Goal: Task Accomplishment & Management: Manage account settings

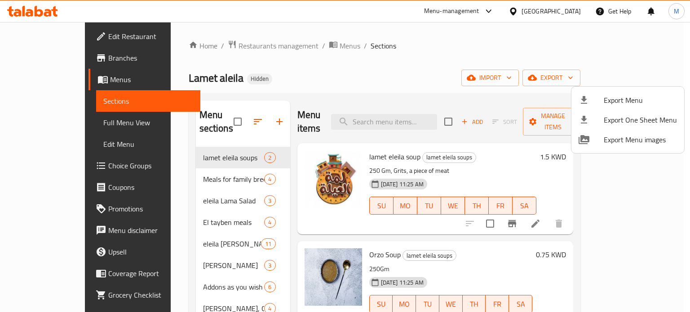
click at [216, 44] on div at bounding box center [345, 156] width 690 height 312
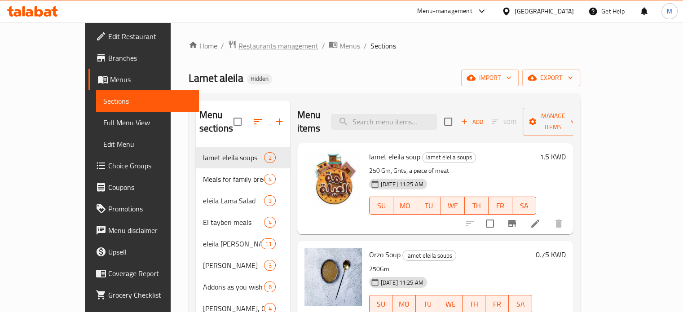
click at [238, 46] on span "Restaurants management" at bounding box center [278, 45] width 80 height 11
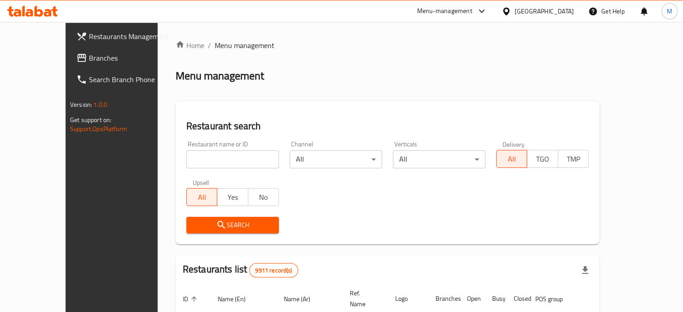
click at [186, 156] on input "search" at bounding box center [232, 159] width 93 height 18
type input "Sydney Nights"
click at [225, 228] on span "Search" at bounding box center [233, 225] width 78 height 11
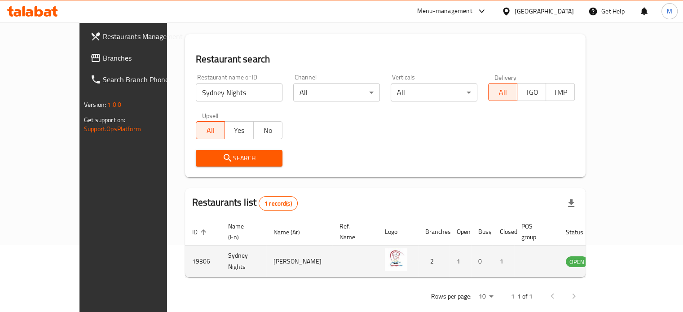
scroll to position [70, 0]
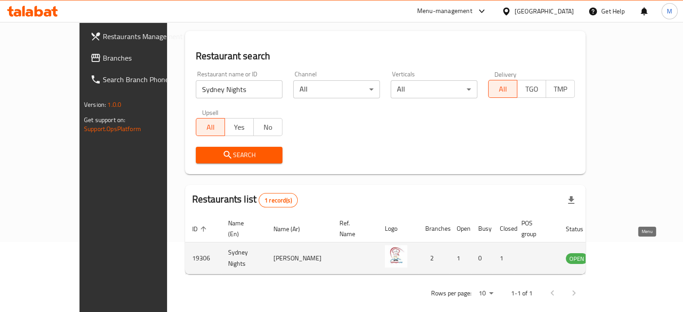
click at [623, 255] on icon "enhanced table" at bounding box center [618, 259] width 10 height 8
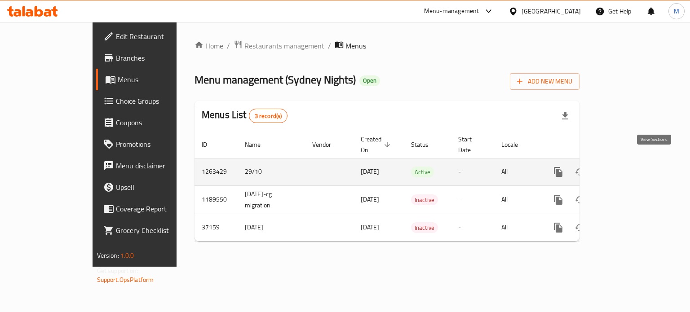
click at [628, 167] on icon "enhanced table" at bounding box center [622, 172] width 11 height 11
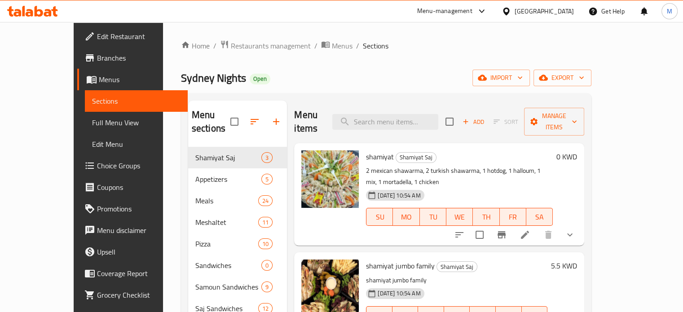
click at [97, 58] on span "Branches" at bounding box center [139, 58] width 84 height 11
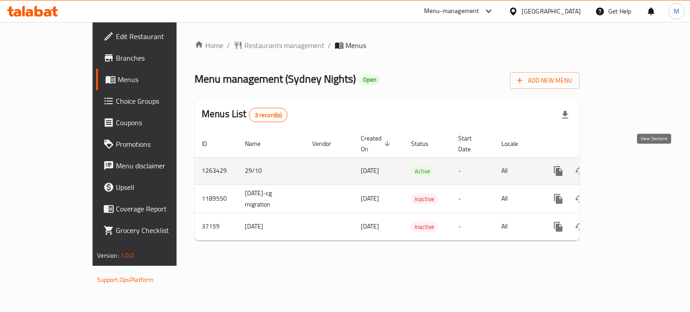
click at [628, 166] on icon "enhanced table" at bounding box center [622, 171] width 11 height 11
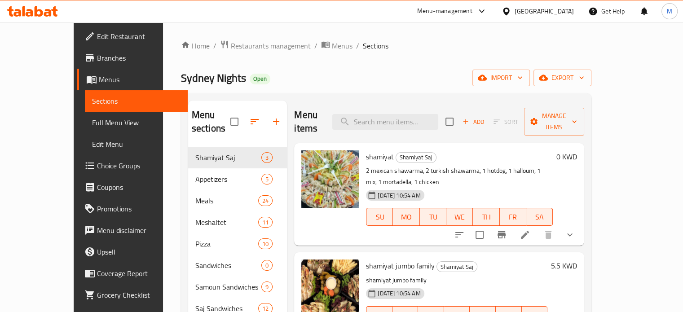
scroll to position [45, 0]
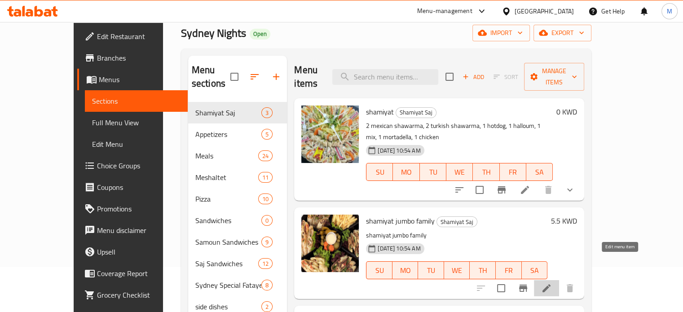
click at [552, 283] on icon at bounding box center [546, 288] width 11 height 11
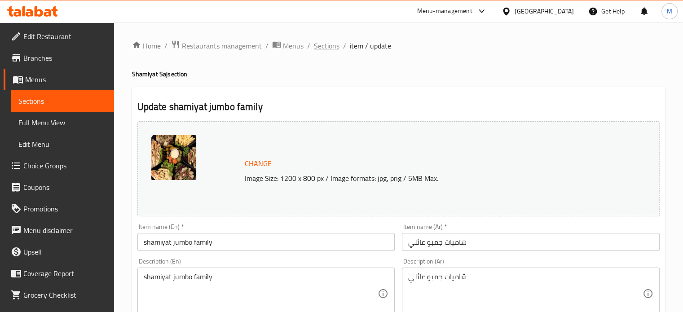
click at [334, 46] on span "Sections" at bounding box center [327, 45] width 26 height 11
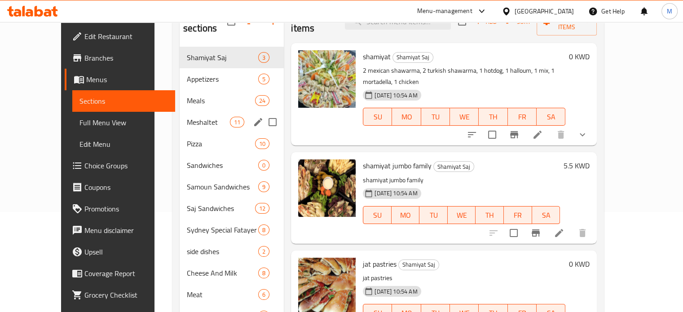
scroll to position [62, 0]
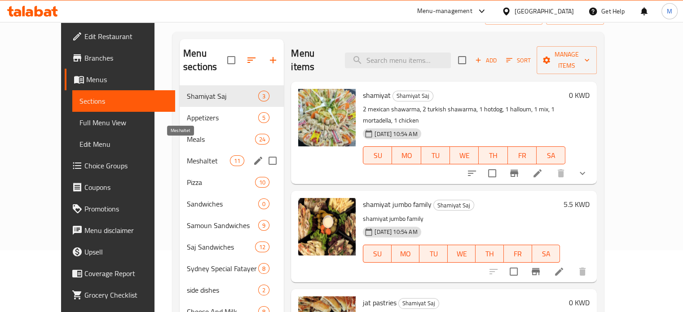
drag, startPoint x: 185, startPoint y: 150, endPoint x: 194, endPoint y: 152, distance: 9.3
click at [187, 155] on span "Meshaltet" at bounding box center [208, 160] width 43 height 11
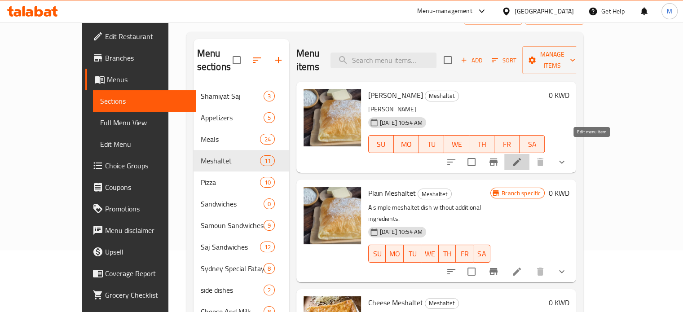
click at [522, 157] on icon at bounding box center [516, 162] width 11 height 11
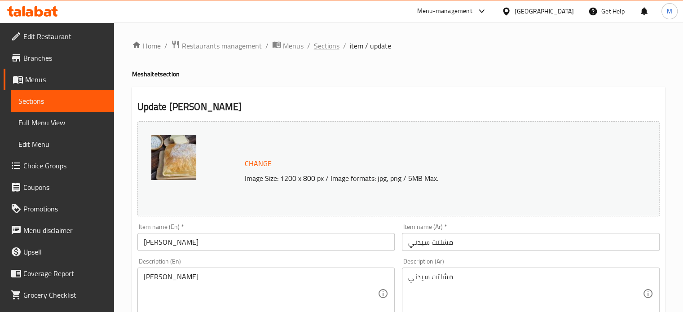
click at [331, 49] on span "Sections" at bounding box center [327, 45] width 26 height 11
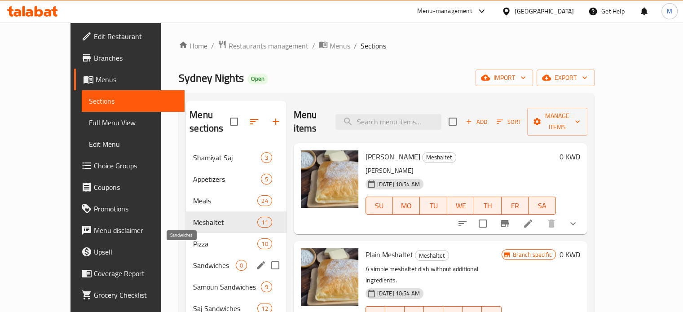
click at [200, 260] on span "Sandwiches" at bounding box center [214, 265] width 42 height 11
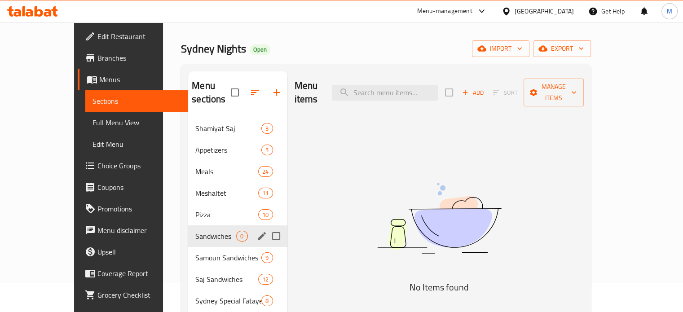
scroll to position [45, 0]
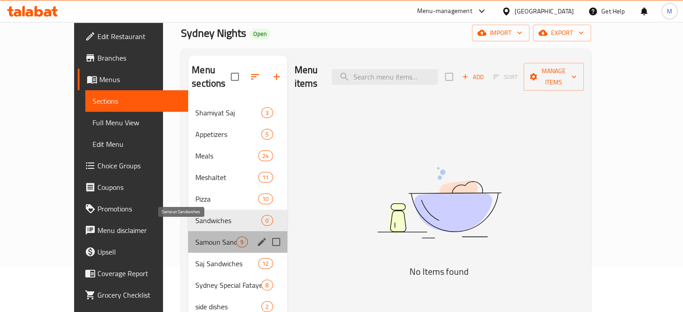
click at [195, 237] on span "Samoun Sandwiches" at bounding box center [215, 242] width 41 height 11
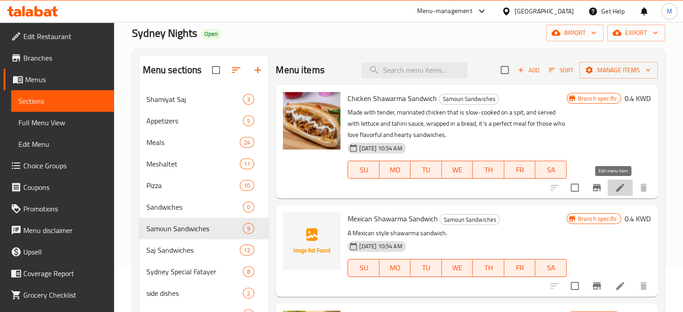
click at [618, 190] on icon at bounding box center [620, 187] width 11 height 11
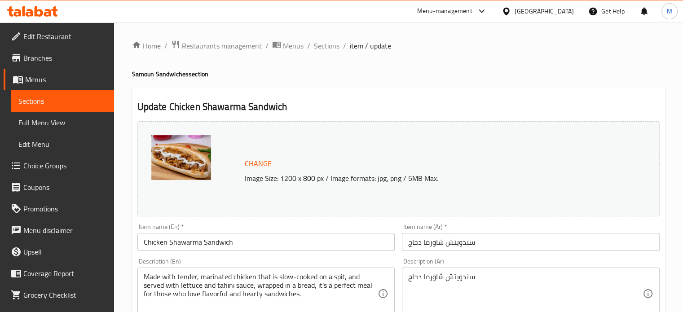
drag, startPoint x: 325, startPoint y: 45, endPoint x: 331, endPoint y: 68, distance: 23.5
click at [325, 45] on span "Sections" at bounding box center [327, 45] width 26 height 11
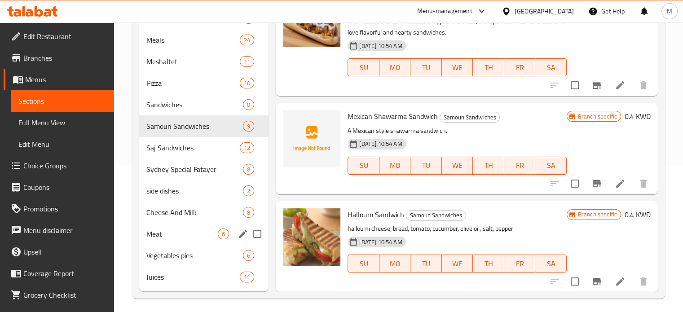
scroll to position [151, 0]
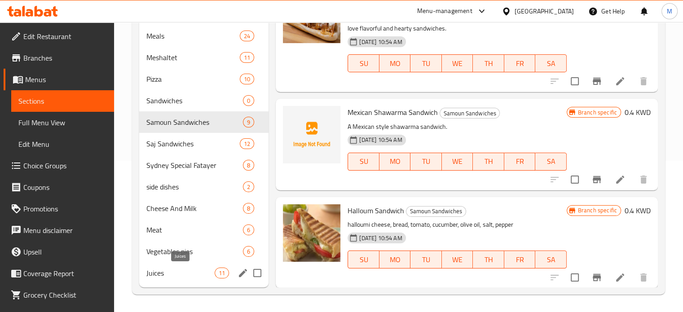
click at [191, 270] on span "Juices" at bounding box center [180, 273] width 69 height 11
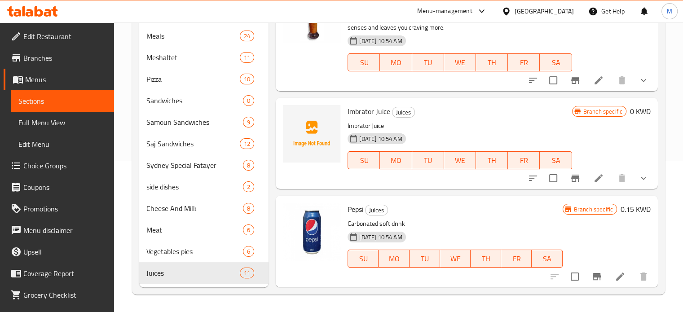
scroll to position [853, 0]
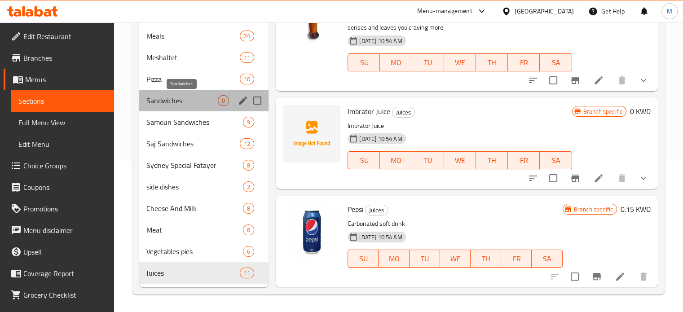
click at [188, 105] on span "Sandwiches" at bounding box center [182, 100] width 72 height 11
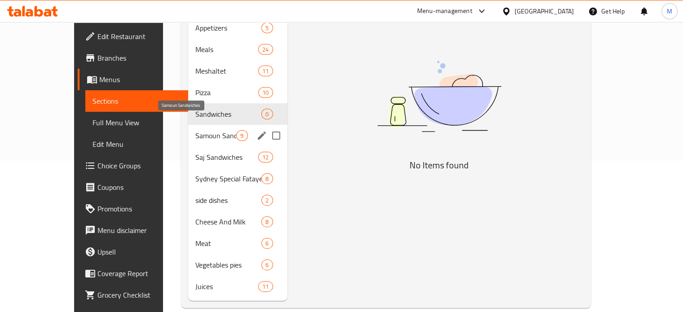
click at [195, 130] on span "Samoun Sandwiches" at bounding box center [215, 135] width 41 height 11
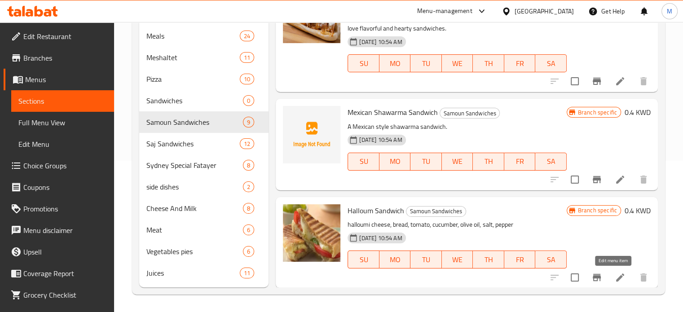
click at [615, 278] on icon at bounding box center [620, 277] width 11 height 11
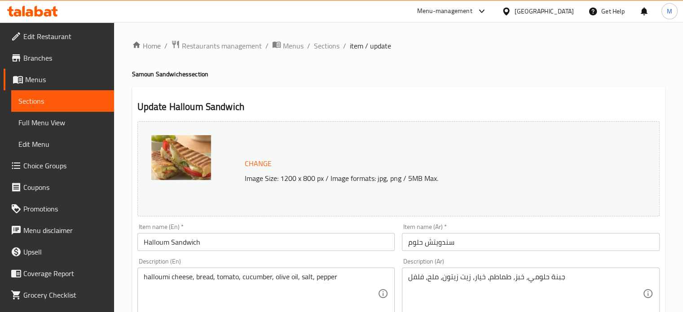
drag, startPoint x: 325, startPoint y: 46, endPoint x: 324, endPoint y: 55, distance: 9.1
click at [325, 46] on span "Sections" at bounding box center [327, 45] width 26 height 11
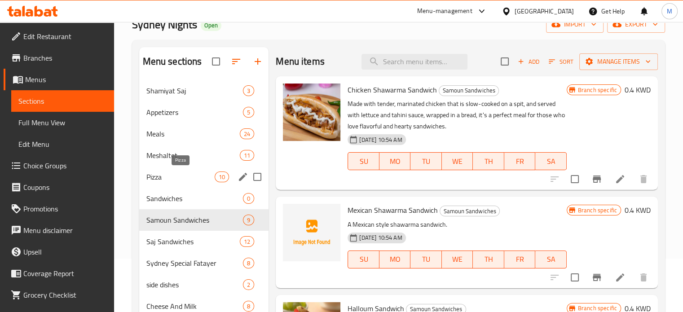
scroll to position [90, 0]
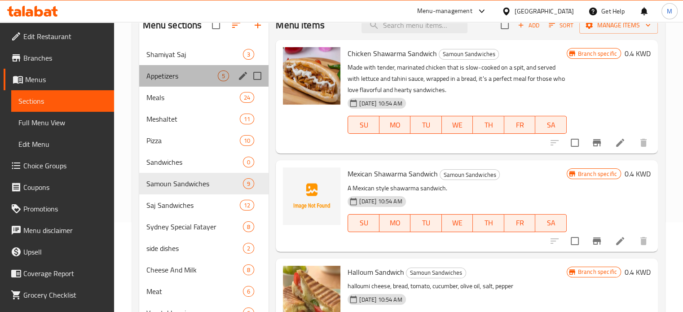
click at [207, 70] on div "Appetizers 5" at bounding box center [204, 76] width 130 height 22
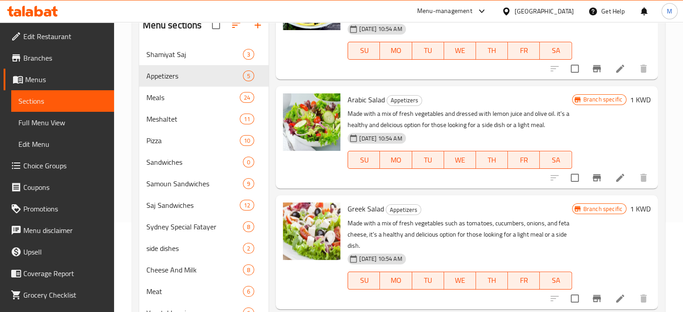
scroll to position [186, 0]
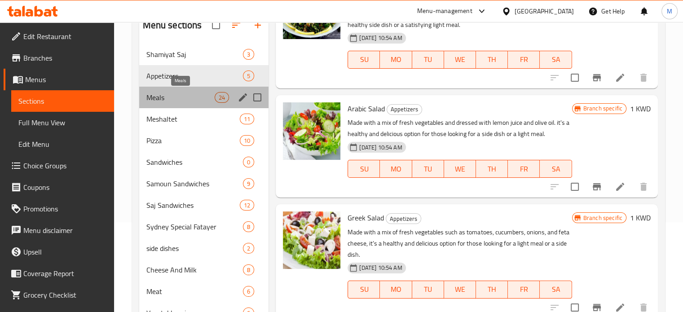
click at [203, 98] on span "Meals" at bounding box center [180, 97] width 69 height 11
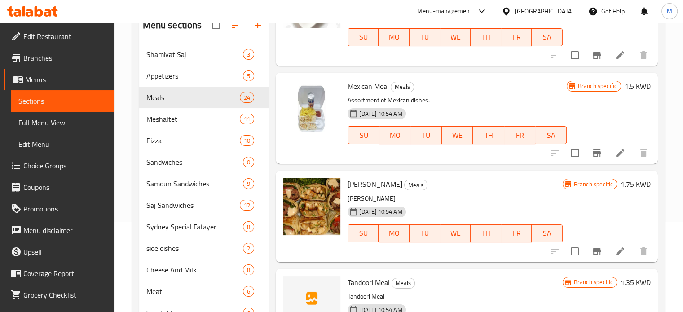
scroll to position [808, 0]
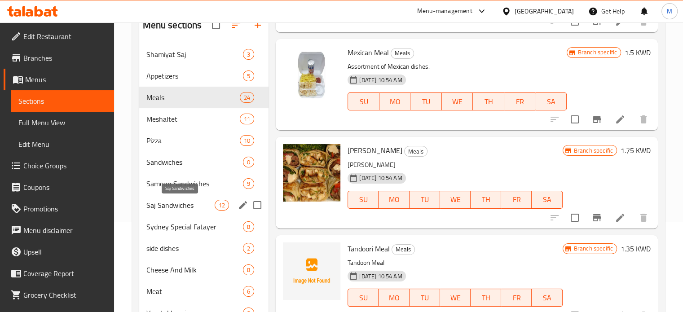
click at [198, 209] on span "Saj Sandwiches" at bounding box center [180, 205] width 69 height 11
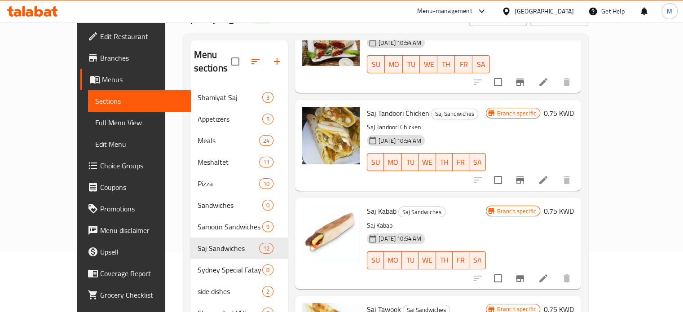
scroll to position [45, 0]
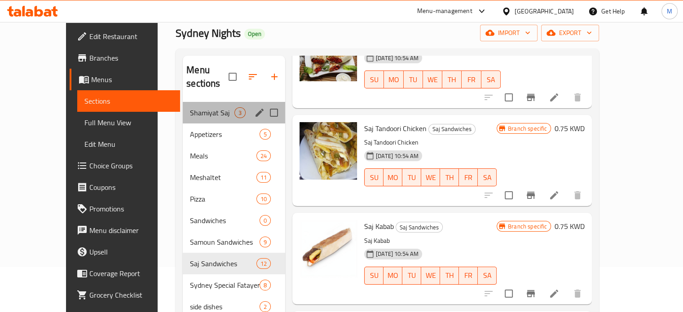
click at [183, 102] on div "Shamiyat Saj 3" at bounding box center [234, 113] width 102 height 22
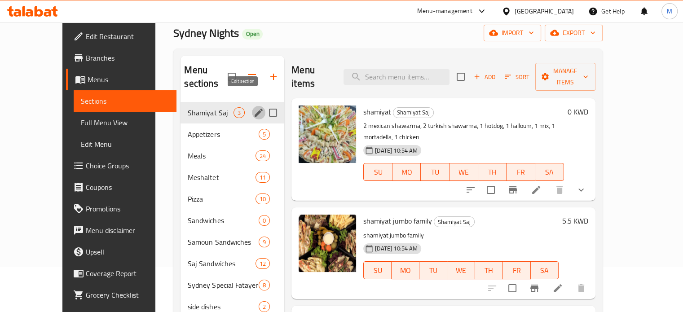
click at [255, 109] on icon "edit" at bounding box center [259, 113] width 8 height 8
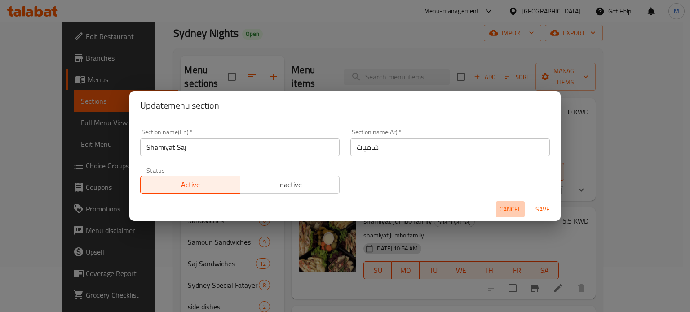
click at [504, 212] on span "Cancel" at bounding box center [510, 209] width 22 height 11
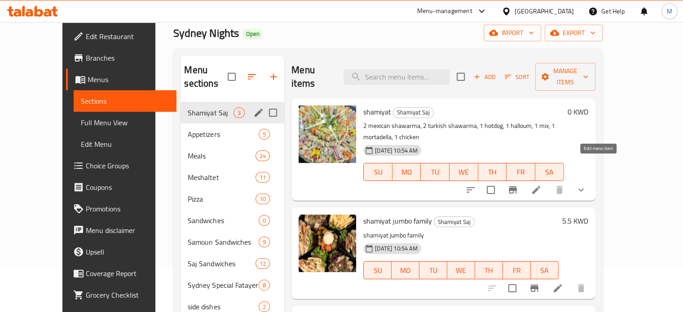
click at [542, 185] on icon at bounding box center [536, 190] width 11 height 11
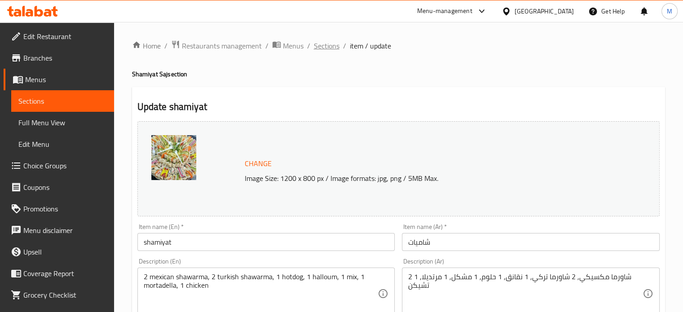
click at [329, 50] on span "Sections" at bounding box center [327, 45] width 26 height 11
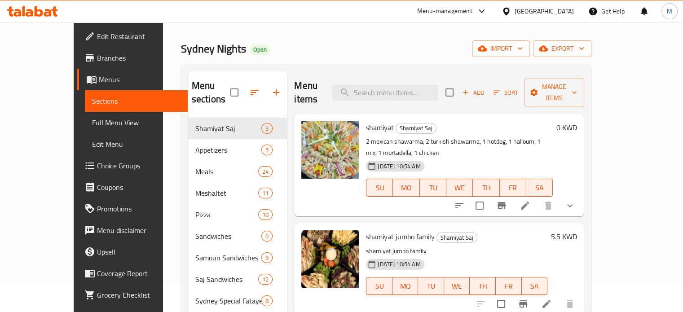
scroll to position [45, 0]
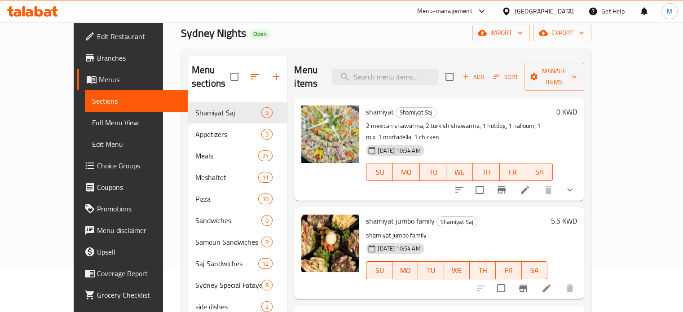
click at [552, 283] on icon at bounding box center [546, 288] width 11 height 11
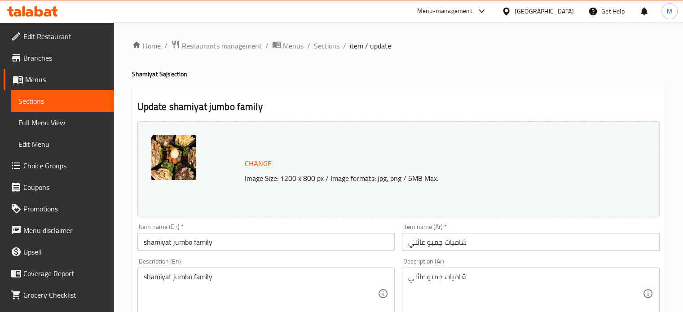
click at [339, 40] on ol "Home / Restaurants management / Menus / Sections / item / update" at bounding box center [398, 46] width 533 height 12
click at [321, 44] on span "Sections" at bounding box center [327, 45] width 26 height 11
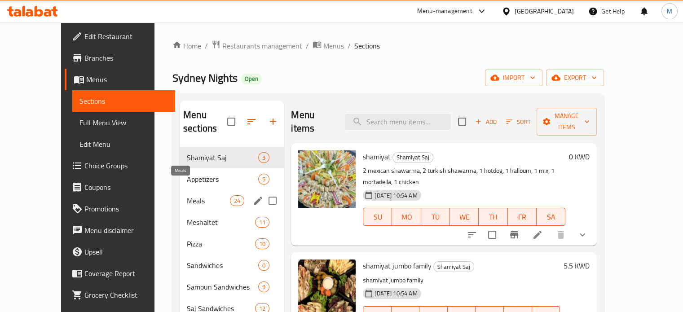
click at [187, 195] on span "Meals" at bounding box center [208, 200] width 43 height 11
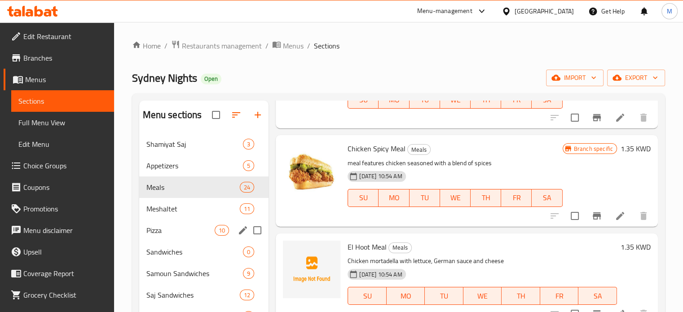
scroll to position [314, 0]
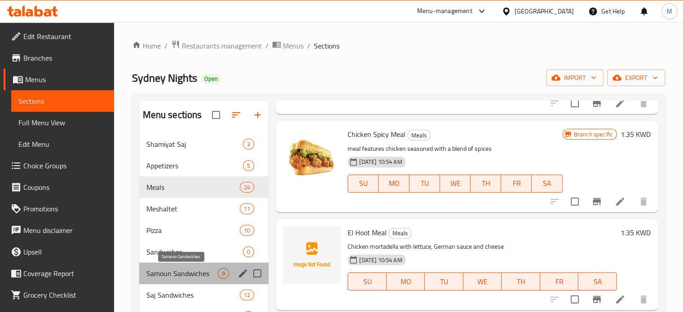
click at [194, 269] on span "Samoun Sandwiches" at bounding box center [182, 273] width 72 height 11
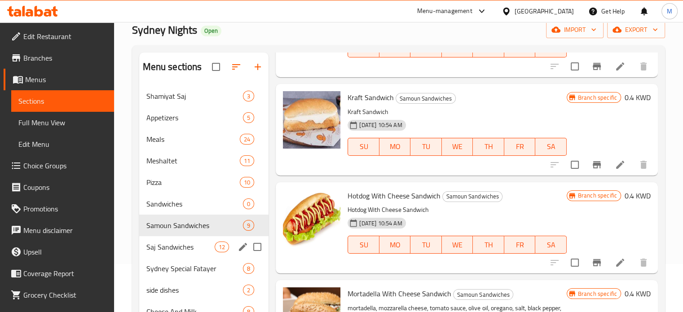
scroll to position [90, 0]
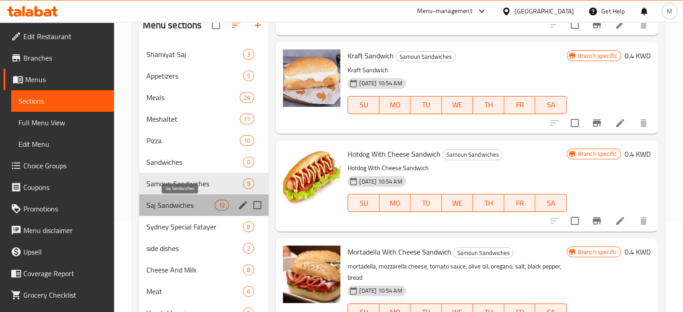
click at [181, 200] on span "Saj Sandwiches" at bounding box center [180, 205] width 69 height 11
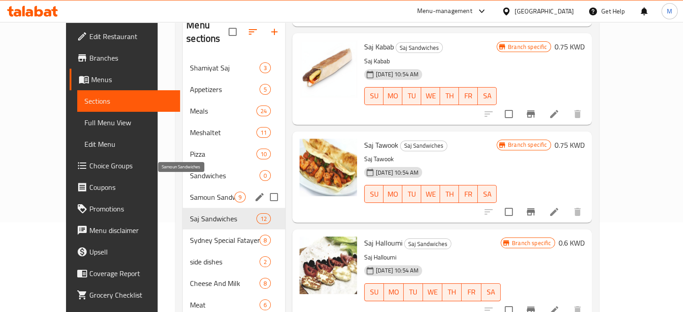
click at [201, 192] on span "Samoun Sandwiches" at bounding box center [212, 197] width 44 height 11
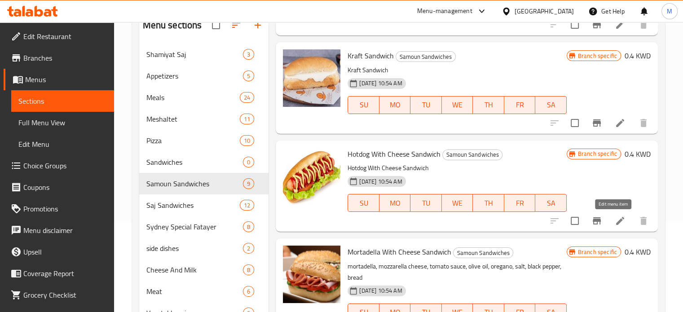
click at [615, 220] on icon at bounding box center [620, 221] width 11 height 11
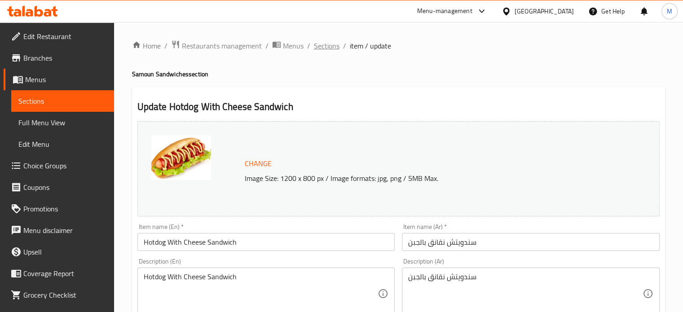
click at [320, 49] on span "Sections" at bounding box center [327, 45] width 26 height 11
